Goal: Task Accomplishment & Management: Manage account settings

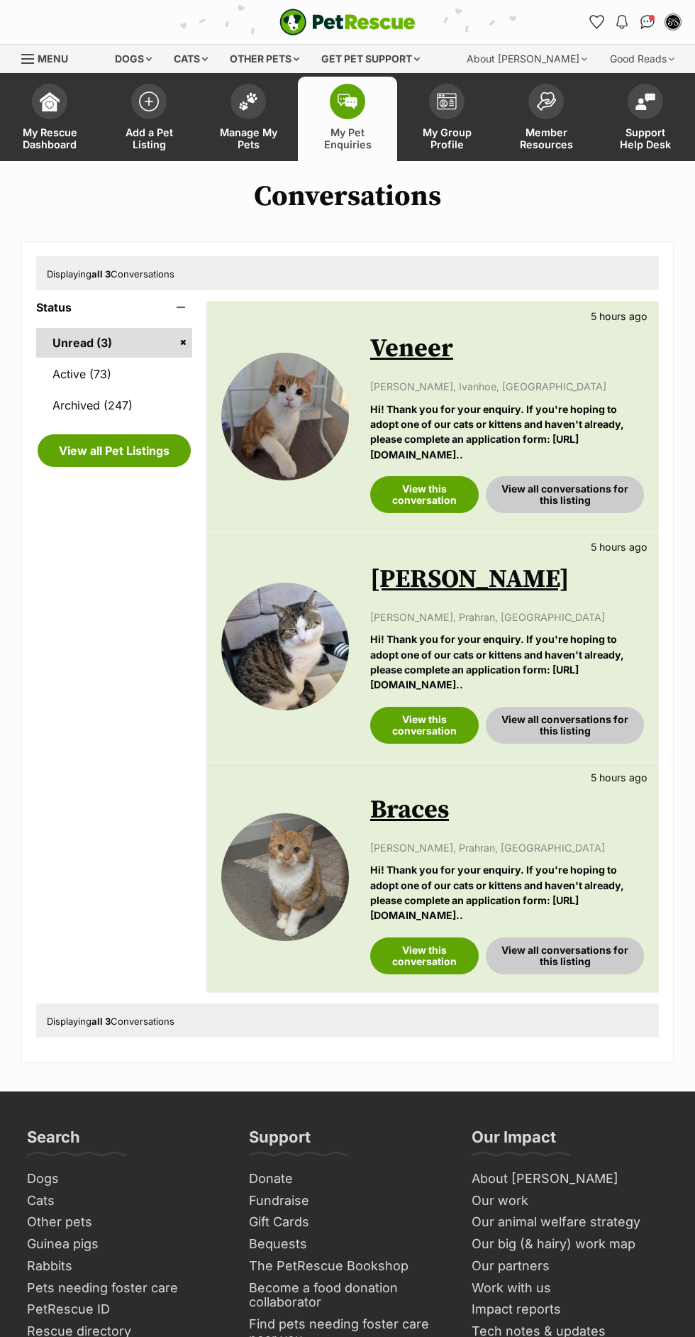
click at [268, 145] on span "Manage My Pets" at bounding box center [248, 138] width 64 height 24
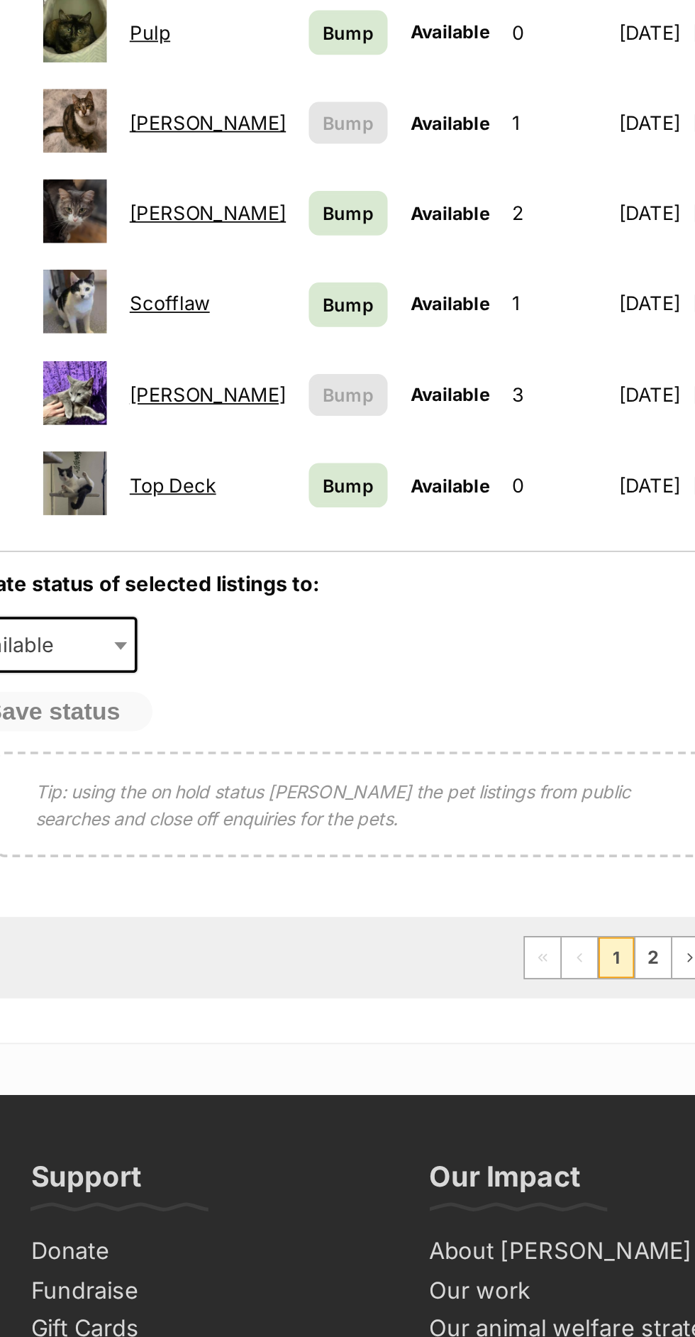
scroll to position [513, 0]
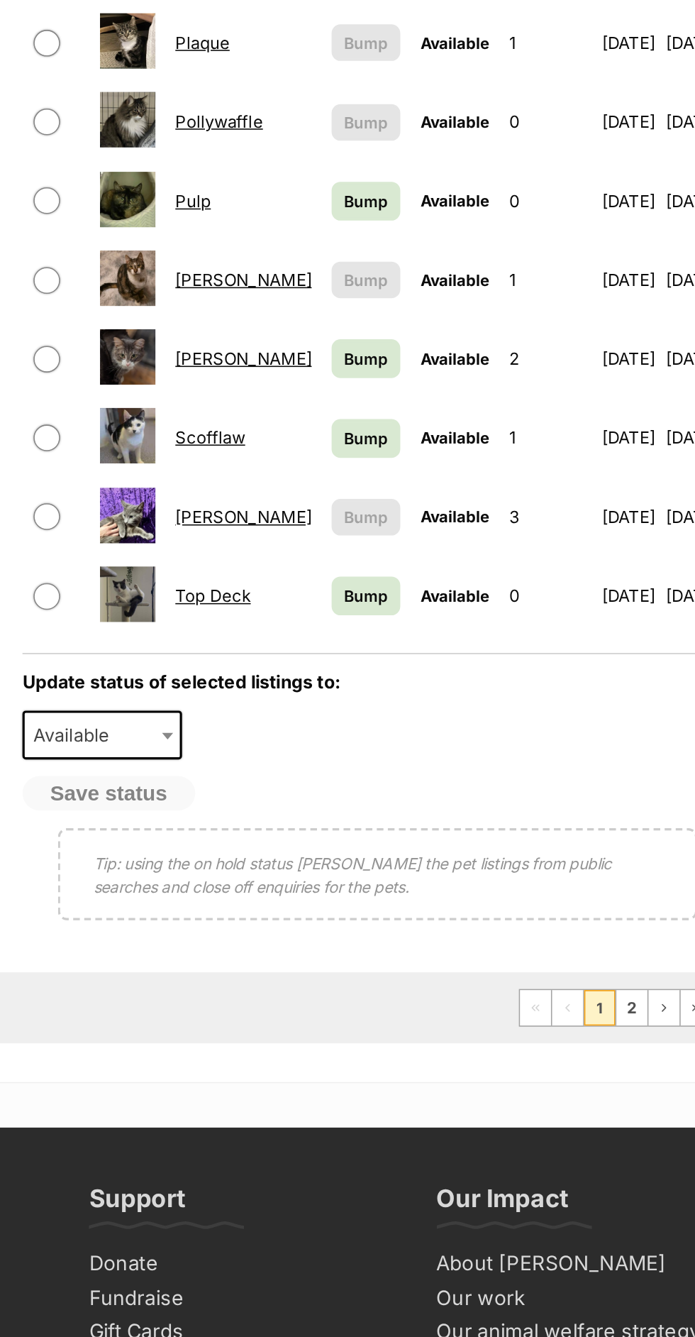
click at [340, 807] on link "Tim Tam" at bounding box center [347, 811] width 87 height 13
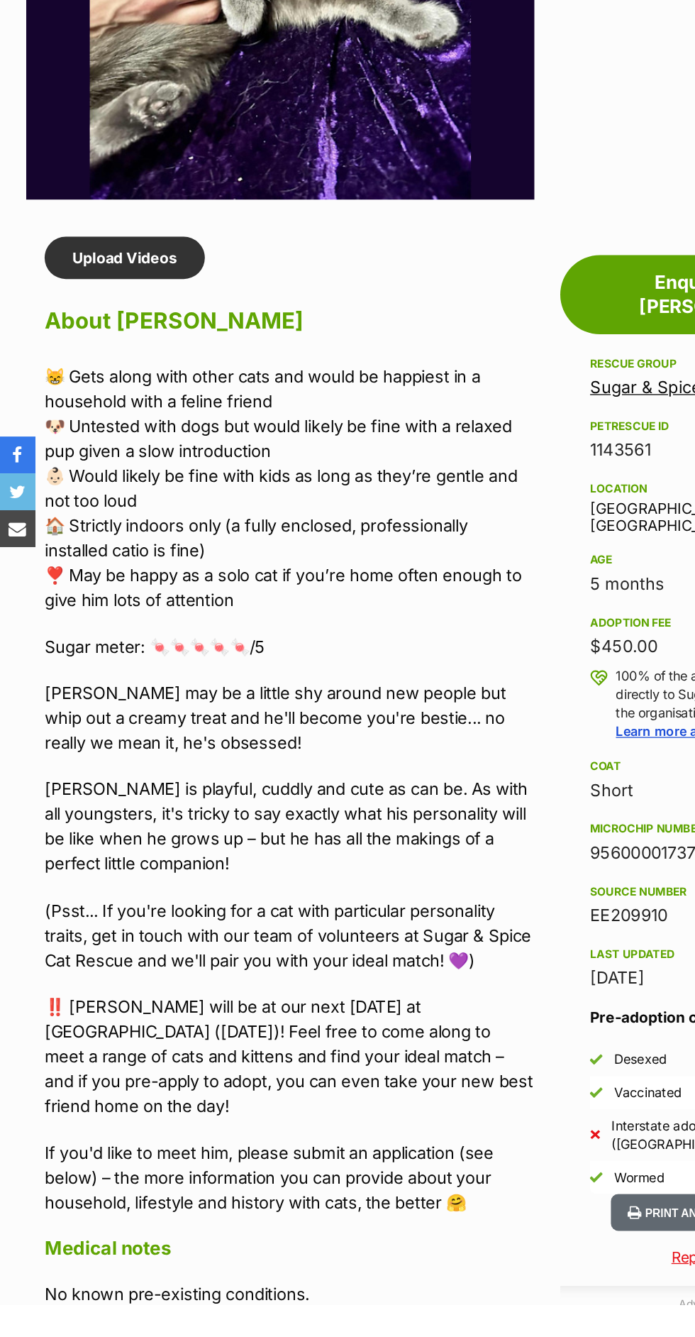
scroll to position [761, 0]
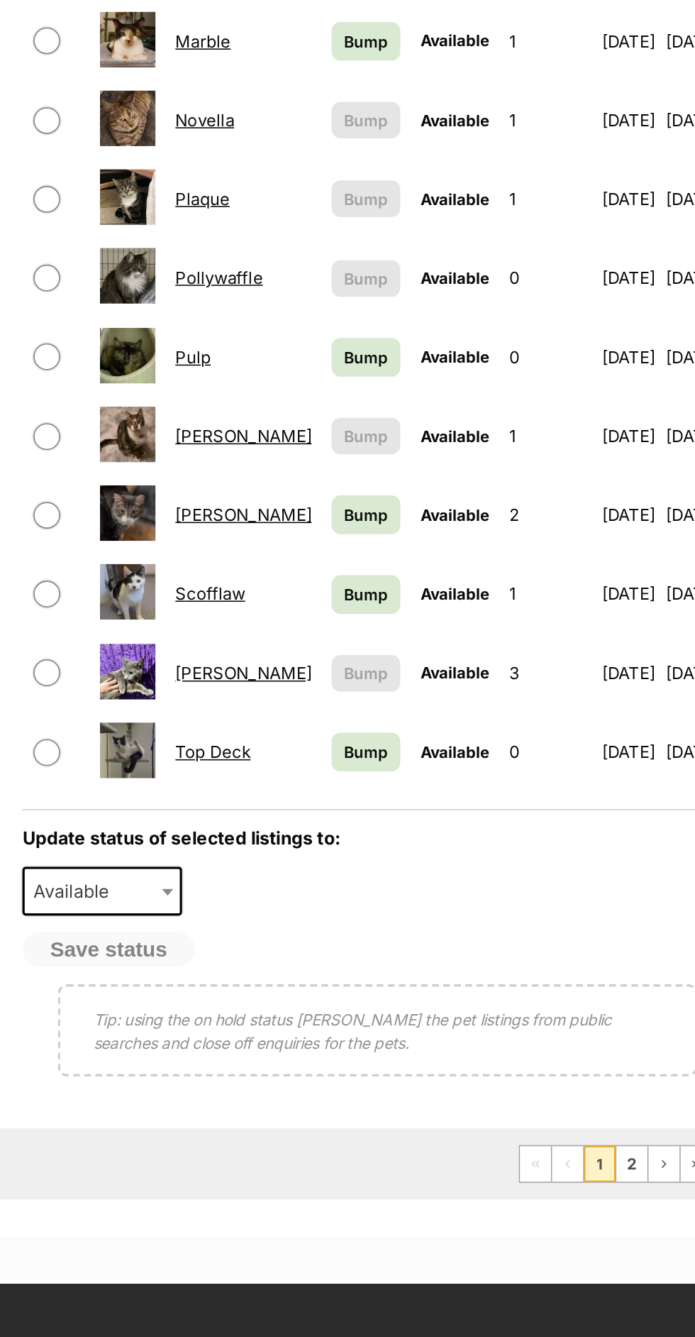
scroll to position [513, 0]
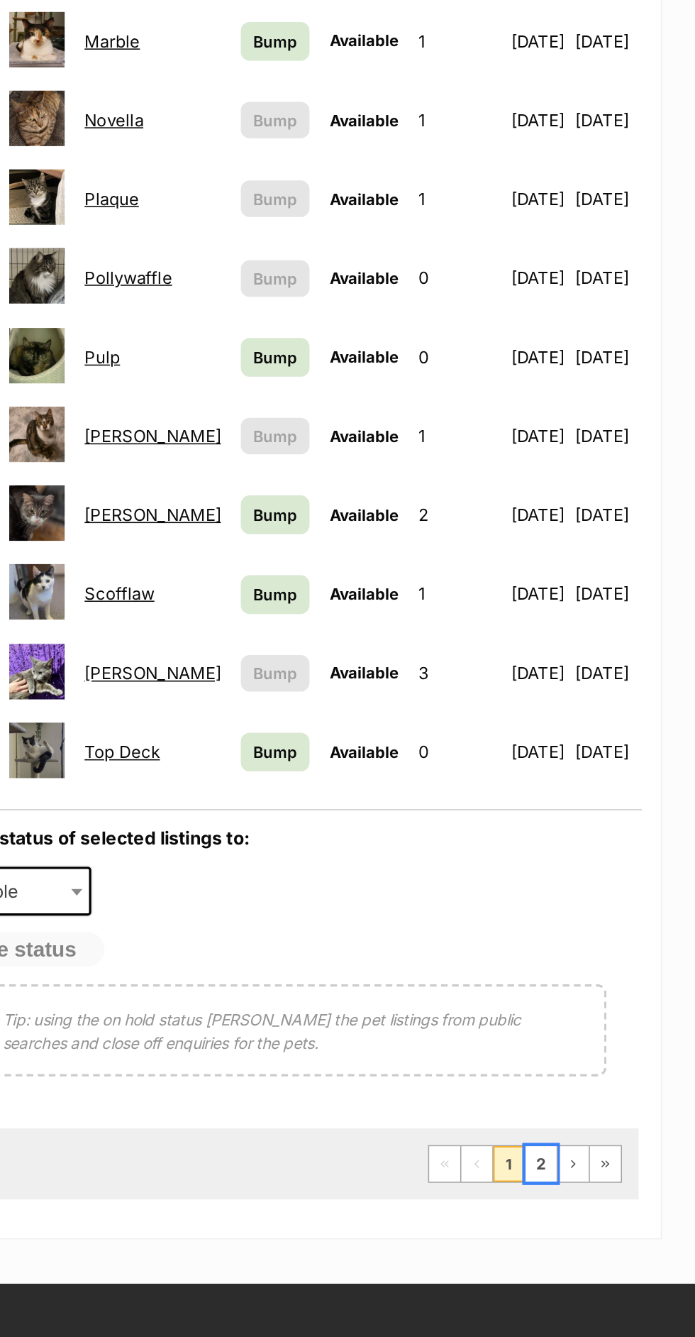
click at [597, 1115] on link "2" at bounding box center [597, 1126] width 20 height 23
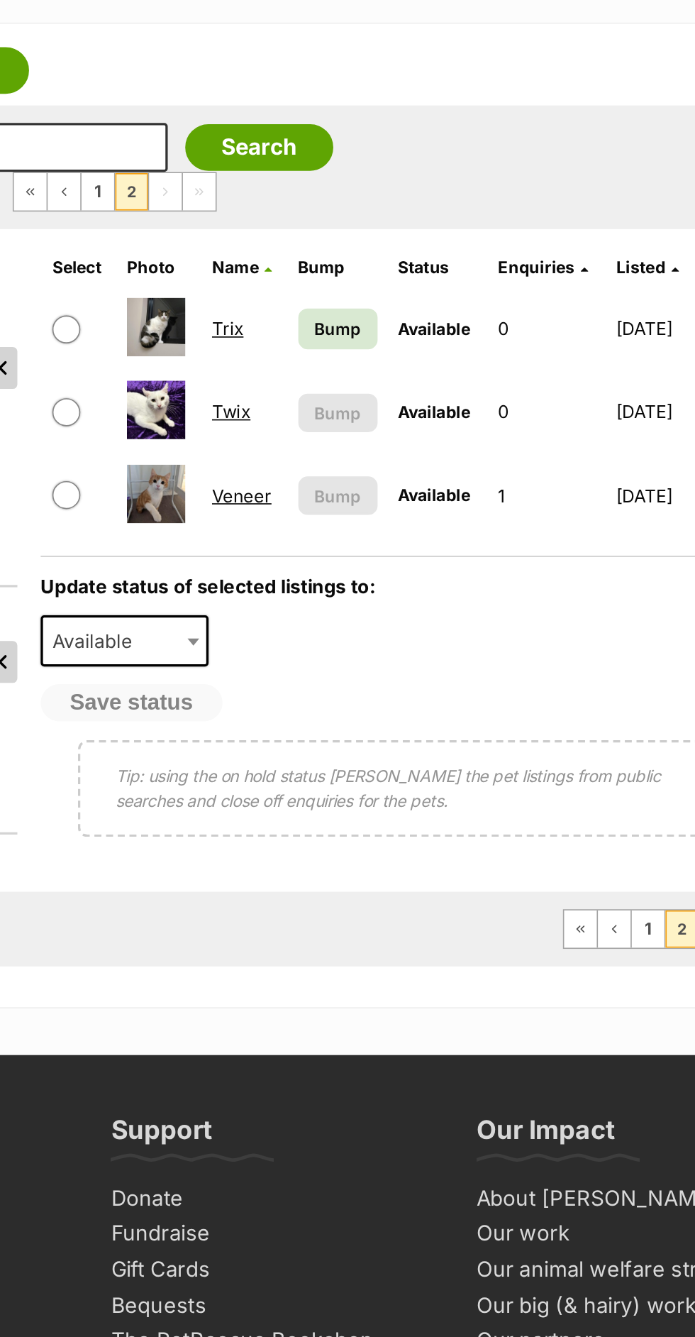
scroll to position [4, 0]
click at [319, 474] on link "Twix" at bounding box center [322, 474] width 23 height 13
